Goal: Check status: Check status

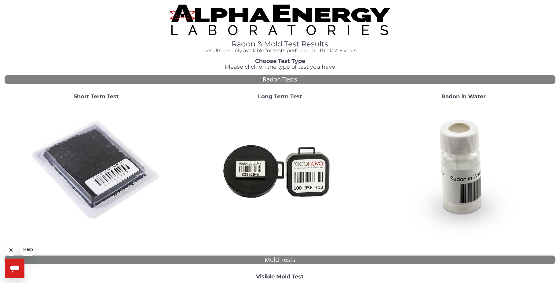
click at [91, 155] on img at bounding box center [96, 170] width 131 height 131
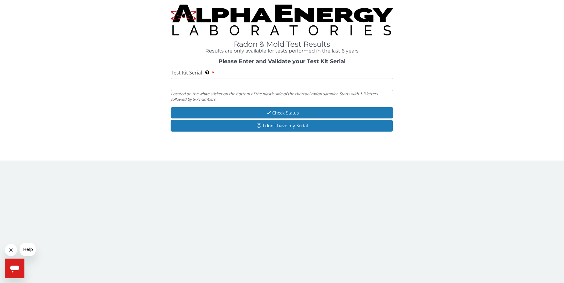
click at [180, 86] on input "Test Kit Serial Located on the white sticker on the bottom of the plastic side …" at bounding box center [282, 84] width 222 height 13
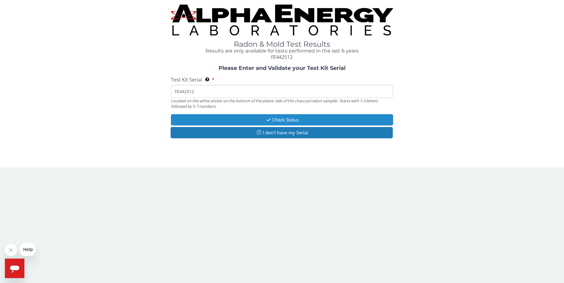
type input "FE442512"
click at [283, 120] on button "Check Status" at bounding box center [282, 119] width 222 height 11
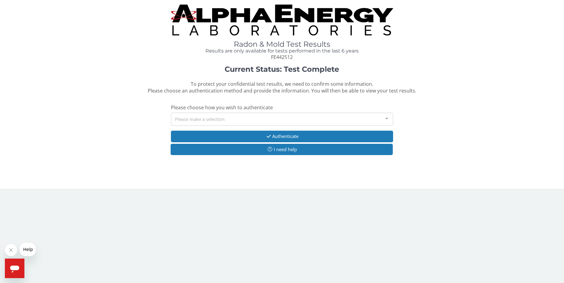
click at [387, 118] on div at bounding box center [387, 119] width 12 height 12
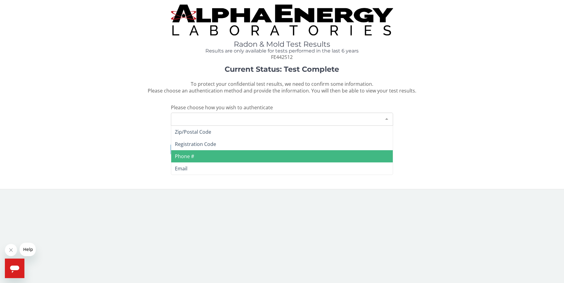
click at [181, 155] on span "Phone #" at bounding box center [184, 156] width 19 height 7
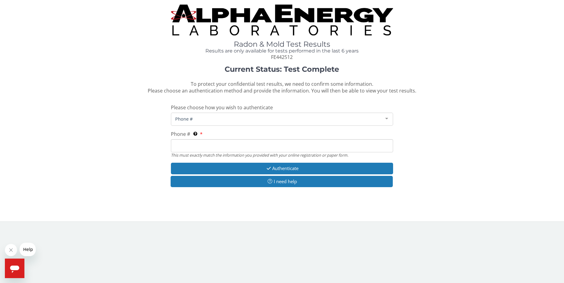
click at [186, 144] on input "Phone # This must exactly match the information you provided with your online r…" at bounding box center [282, 145] width 222 height 13
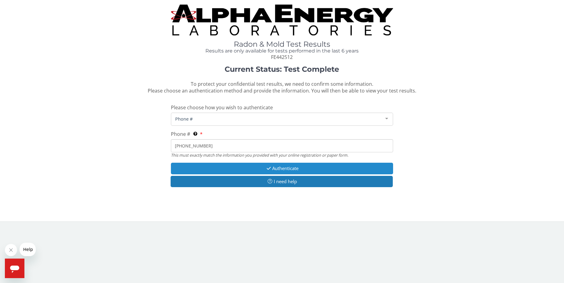
type input "515 669 4899"
click at [281, 167] on button "Authenticate" at bounding box center [282, 168] width 222 height 11
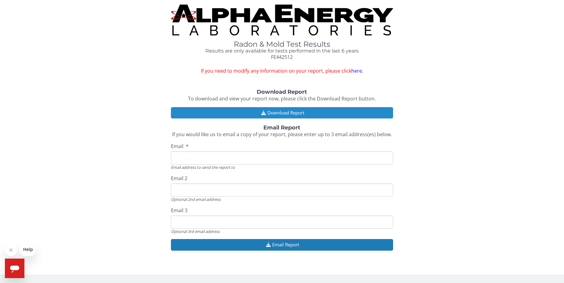
click at [279, 111] on button "Download Report" at bounding box center [282, 112] width 222 height 11
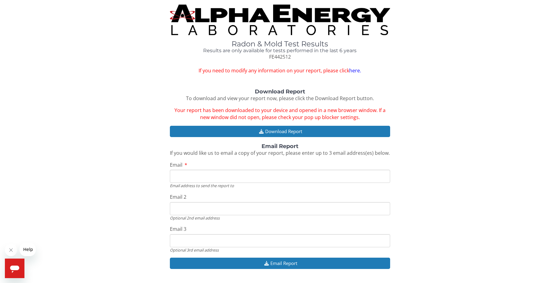
click at [187, 176] on input "Email" at bounding box center [280, 176] width 220 height 13
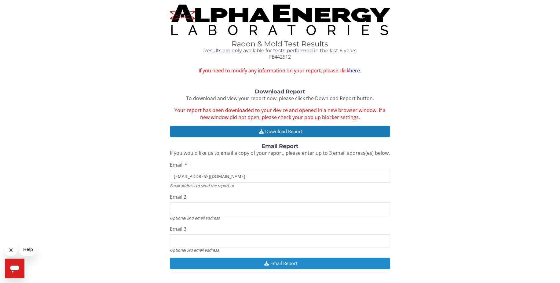
type input "kinman1947@gmail.com"
click at [292, 263] on button "Email Report" at bounding box center [280, 263] width 220 height 11
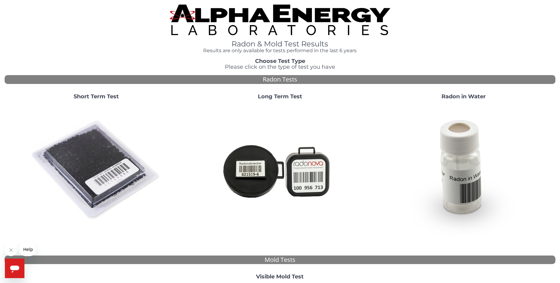
click at [104, 146] on img at bounding box center [96, 170] width 131 height 131
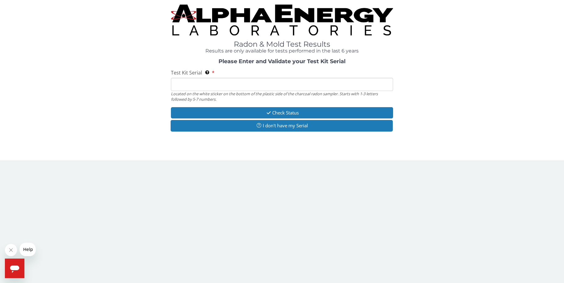
click at [245, 82] on input "Test Kit Serial Located on the white sticker on the bottom of the plastic side …" at bounding box center [282, 84] width 222 height 13
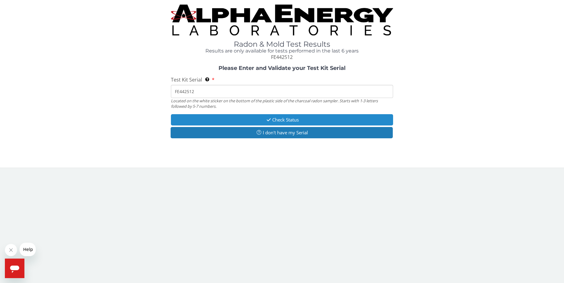
type input "FE442512"
click at [284, 118] on button "Check Status" at bounding box center [282, 119] width 222 height 11
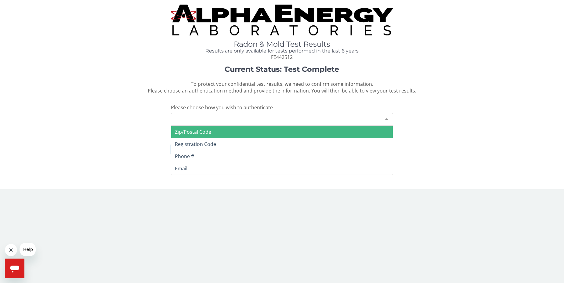
click at [241, 118] on div "Please make a selection" at bounding box center [282, 119] width 222 height 13
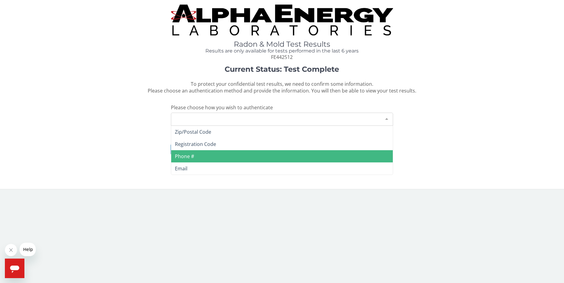
click at [194, 155] on span "Phone #" at bounding box center [184, 156] width 19 height 7
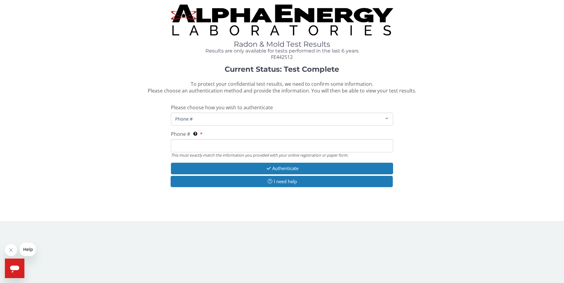
click at [225, 144] on input "Phone # This must exactly match the information you provided with your online r…" at bounding box center [282, 145] width 222 height 13
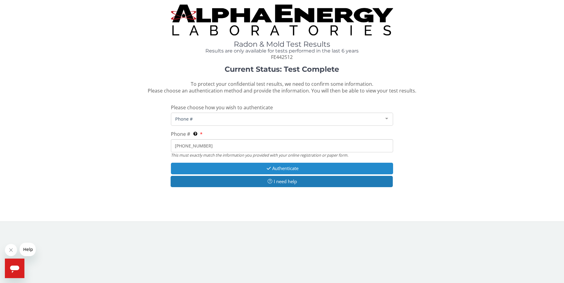
type input "515 669 4899"
click at [287, 167] on button "Authenticate" at bounding box center [282, 168] width 222 height 11
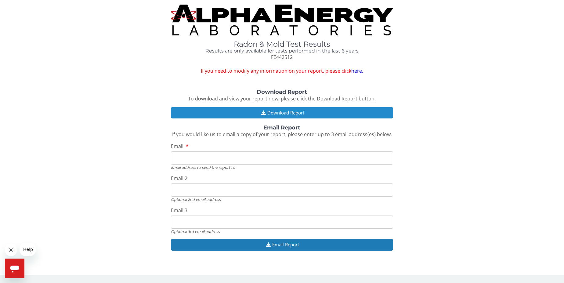
click at [283, 110] on button "Download Report" at bounding box center [282, 112] width 222 height 11
